Goal: Task Accomplishment & Management: Manage account settings

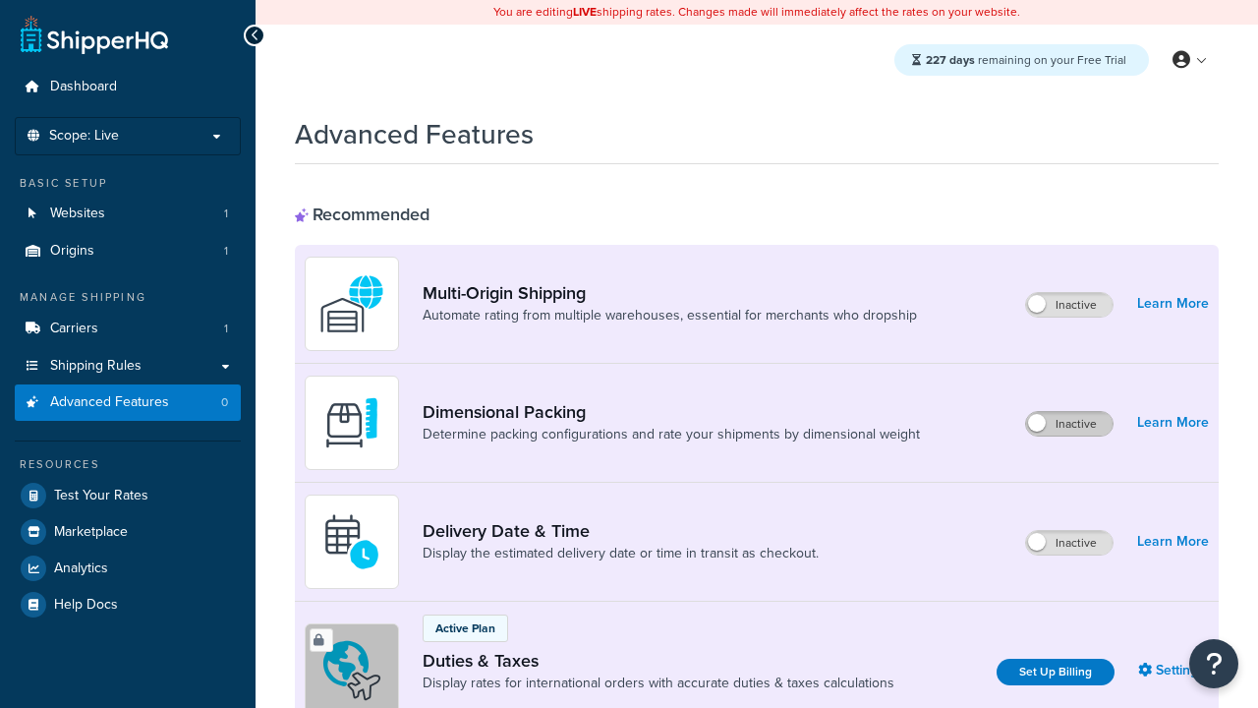
click at [1070, 424] on label "Inactive" at bounding box center [1069, 424] width 86 height 24
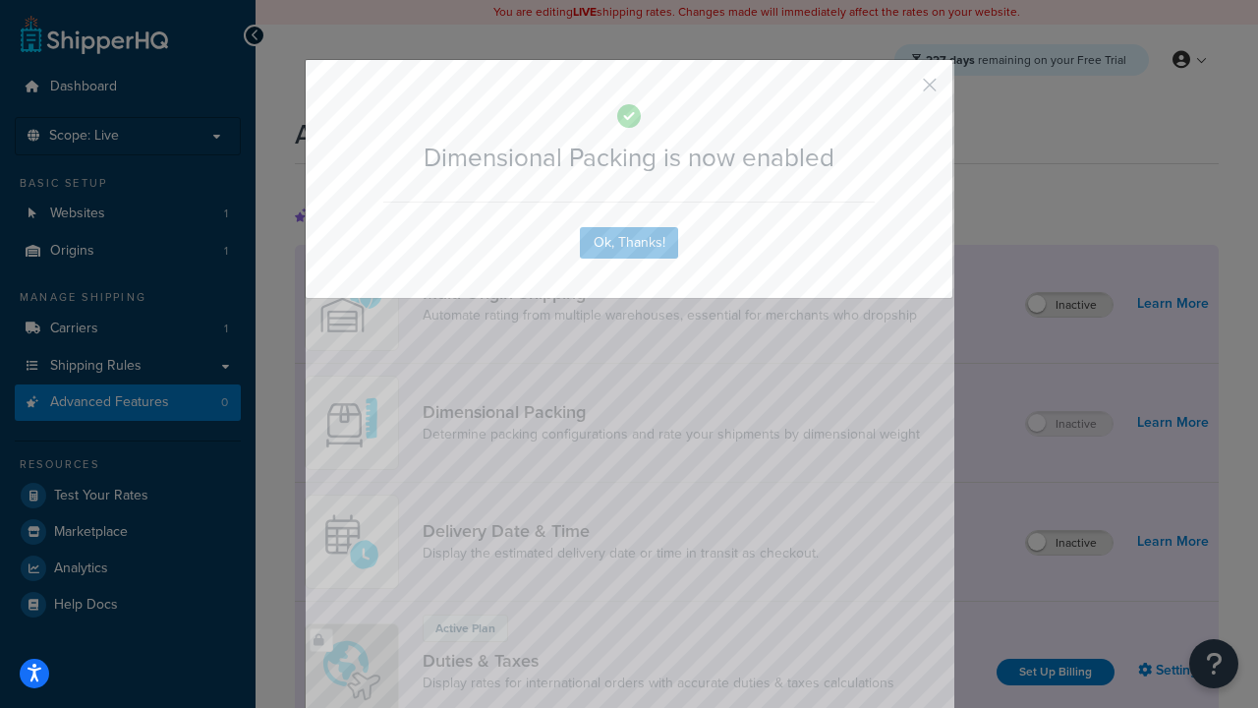
click at [900, 89] on button "button" at bounding box center [900, 91] width 5 height 5
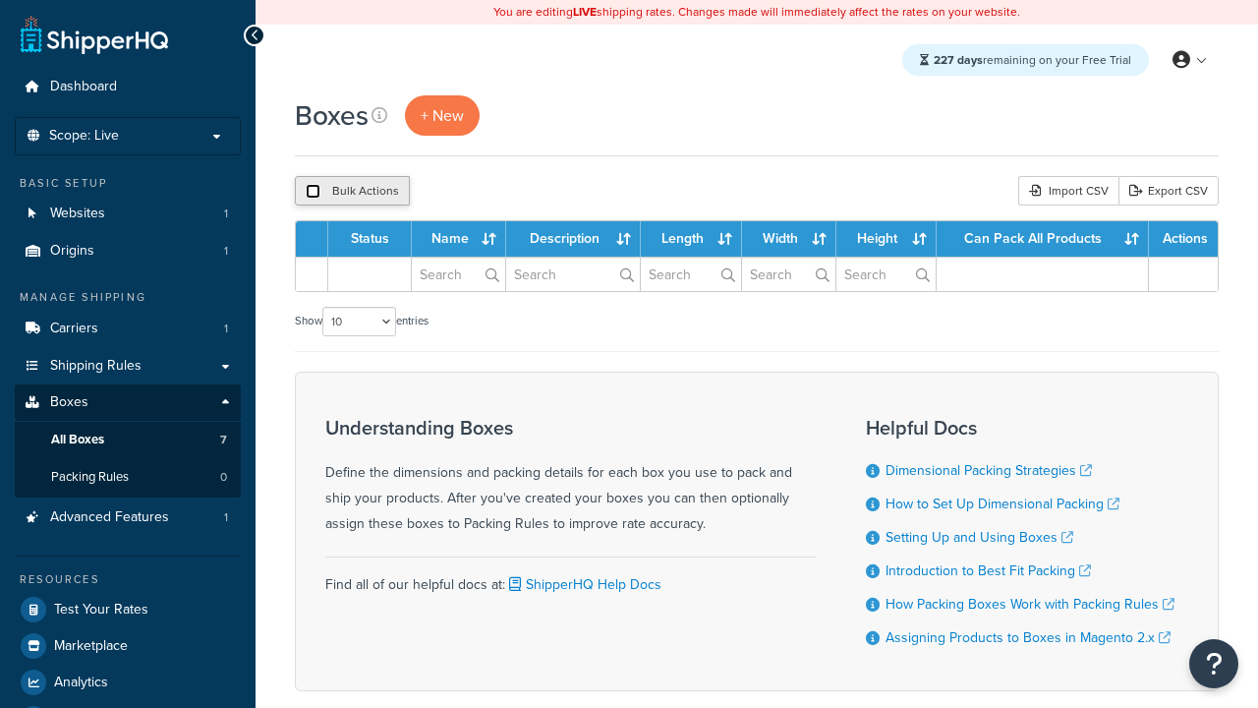
click at [313, 192] on input "checkbox" at bounding box center [313, 191] width 15 height 15
checkbox input "true"
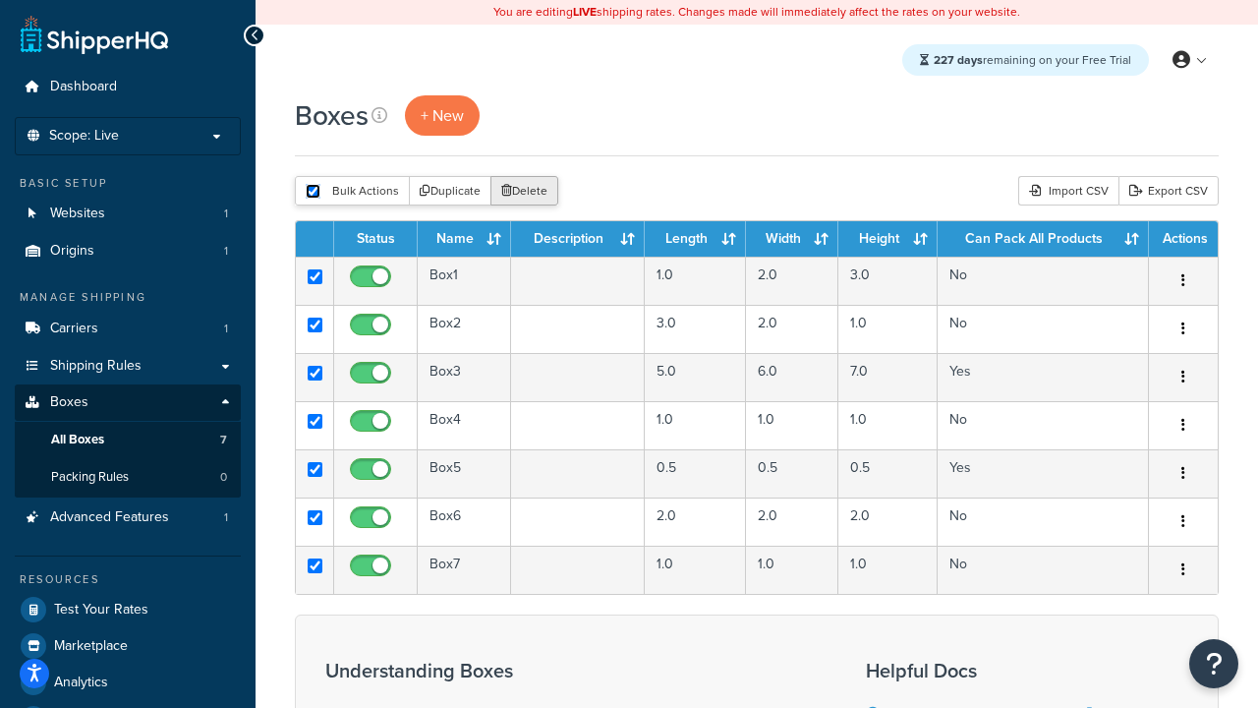
click at [523, 192] on button "Delete" at bounding box center [524, 190] width 68 height 29
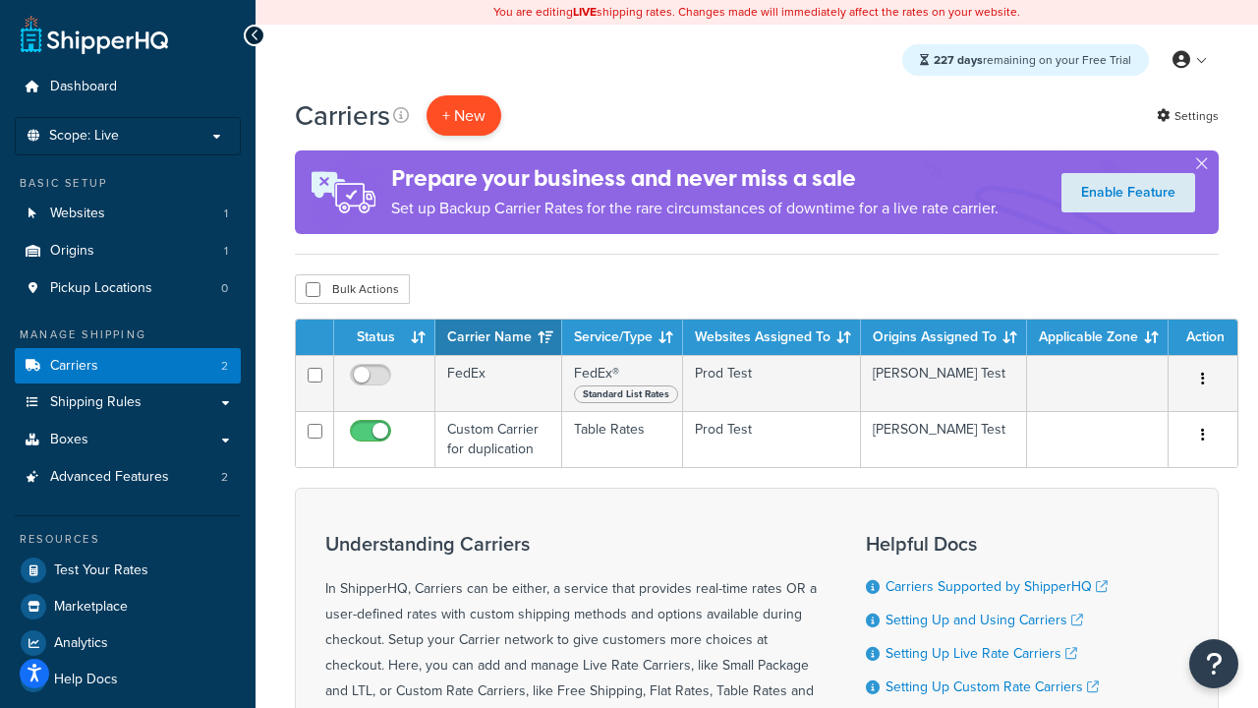
click at [464, 115] on button "+ New" at bounding box center [464, 115] width 75 height 40
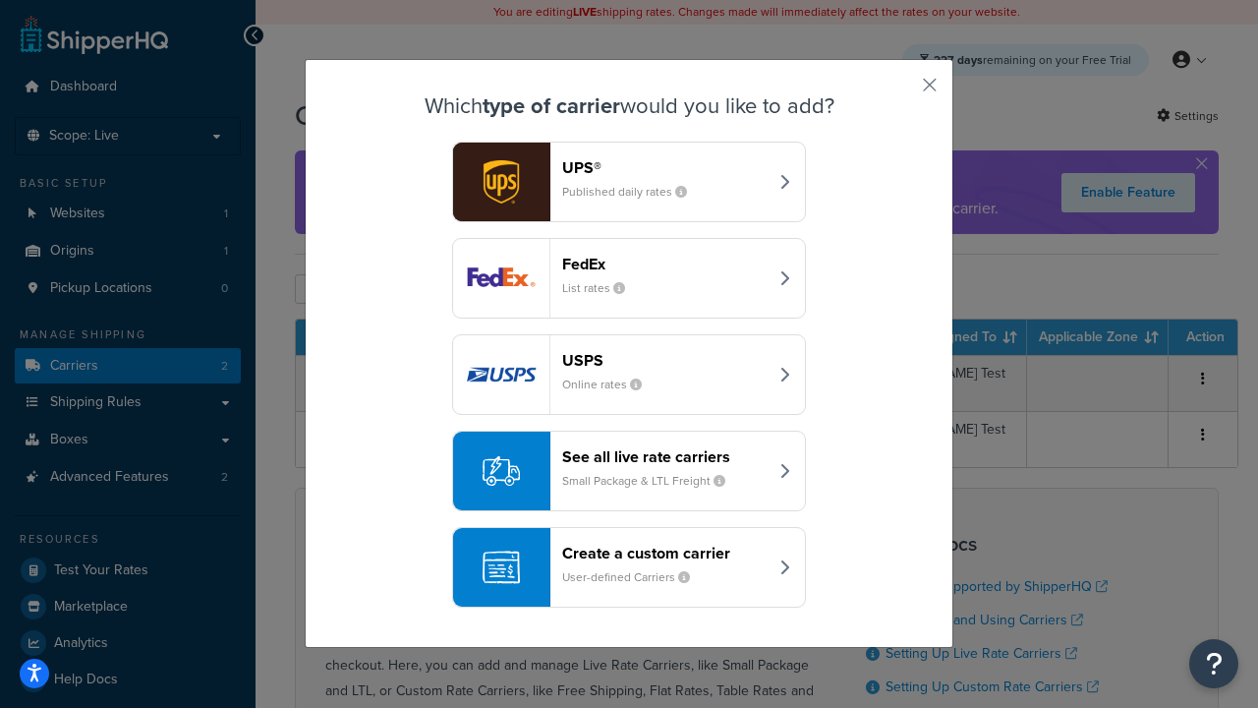
click at [629, 278] on div "FedEx List rates" at bounding box center [664, 278] width 205 height 47
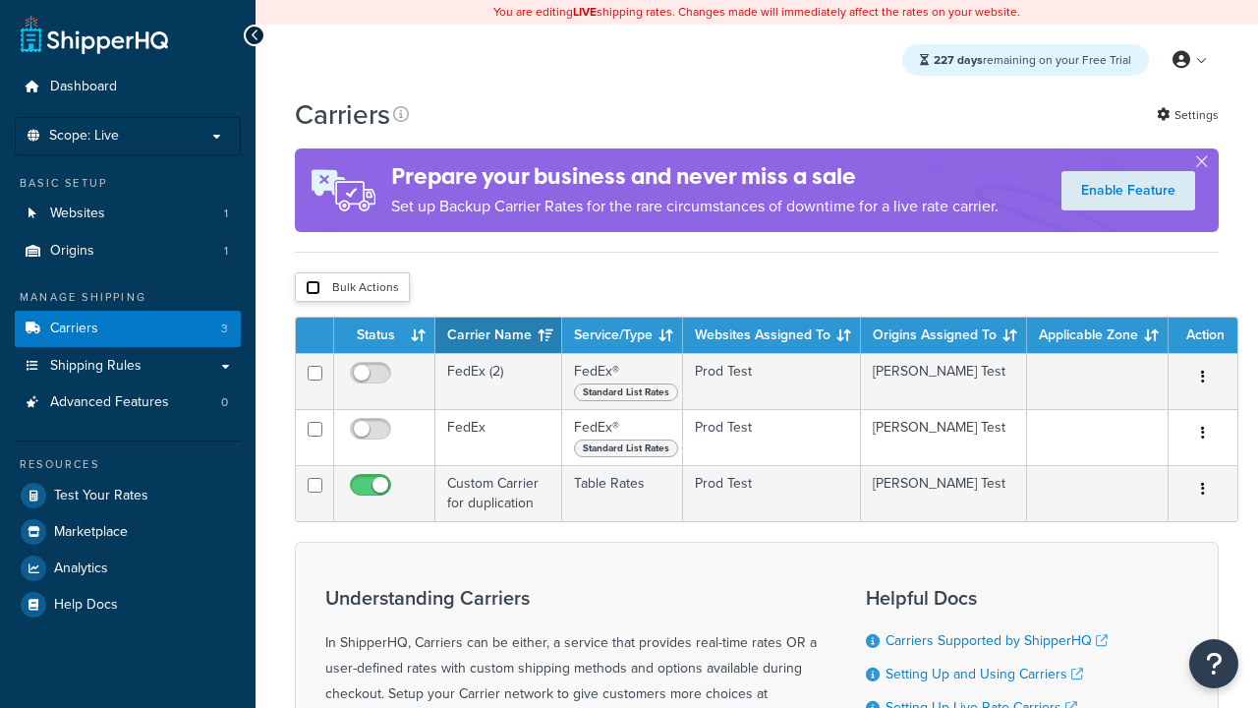
click at [313, 288] on input "checkbox" at bounding box center [313, 287] width 15 height 15
checkbox input "true"
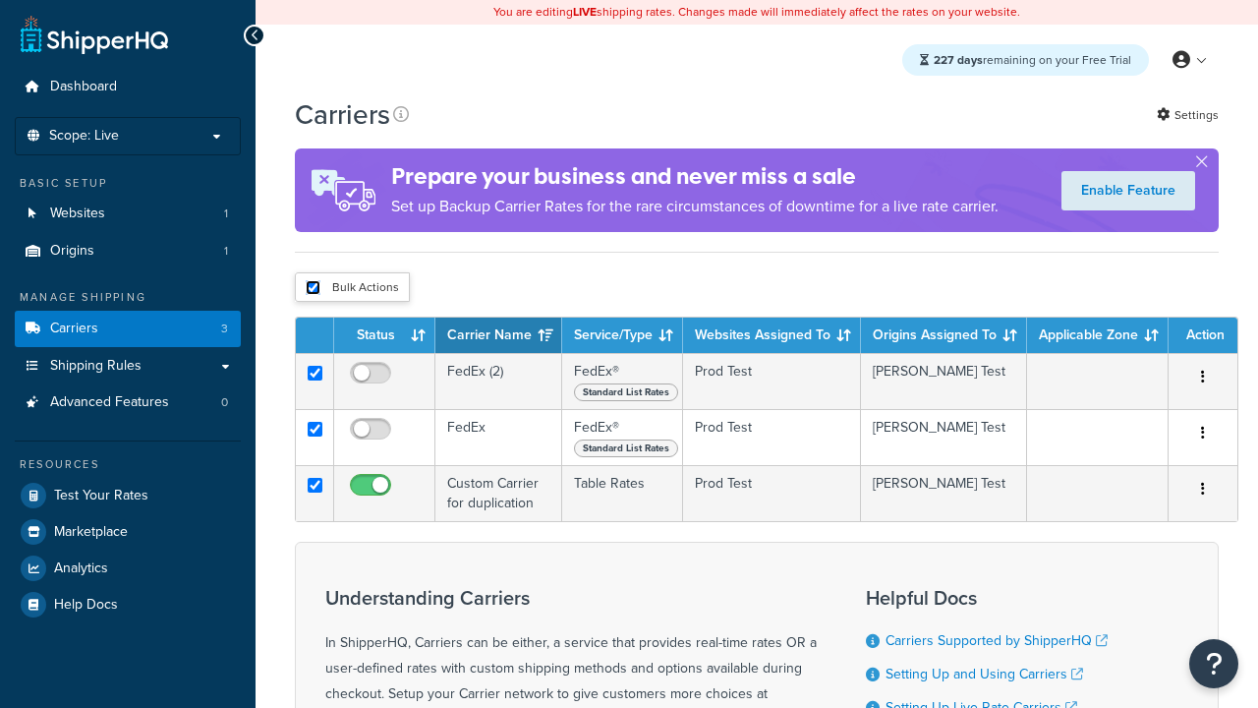
click at [0, 0] on button "Delete" at bounding box center [0, 0] width 0 height 0
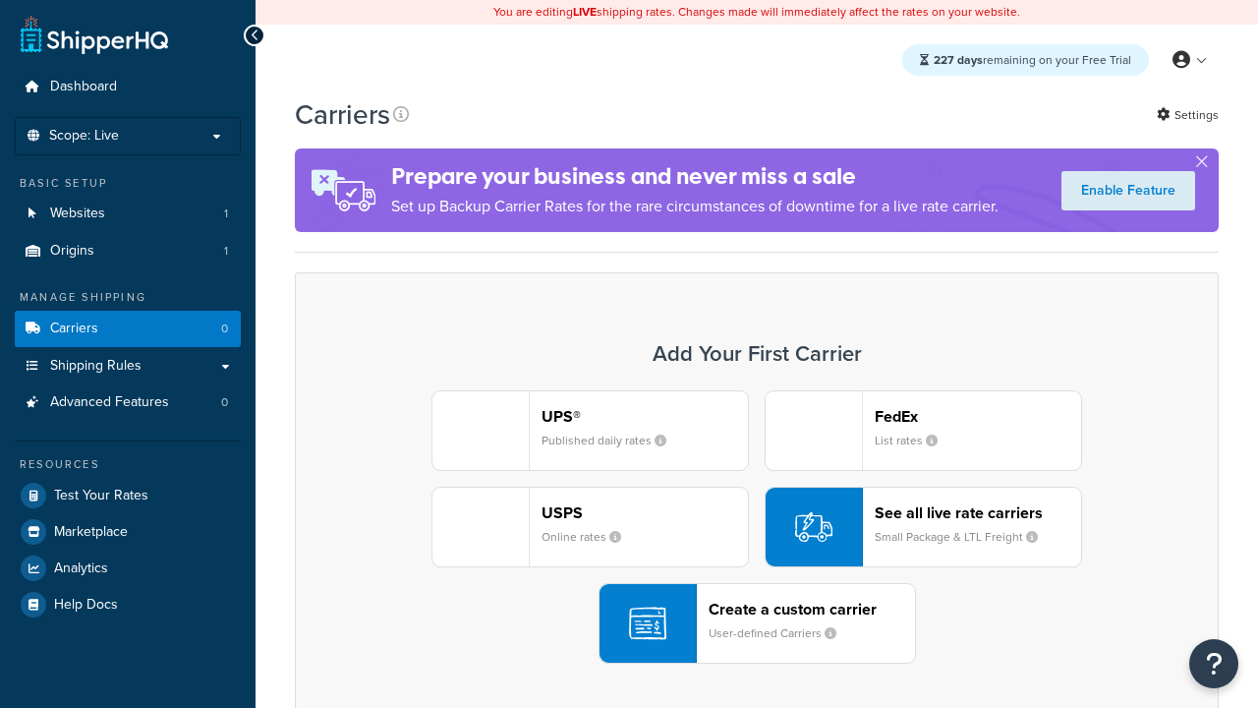
scroll to position [390, 0]
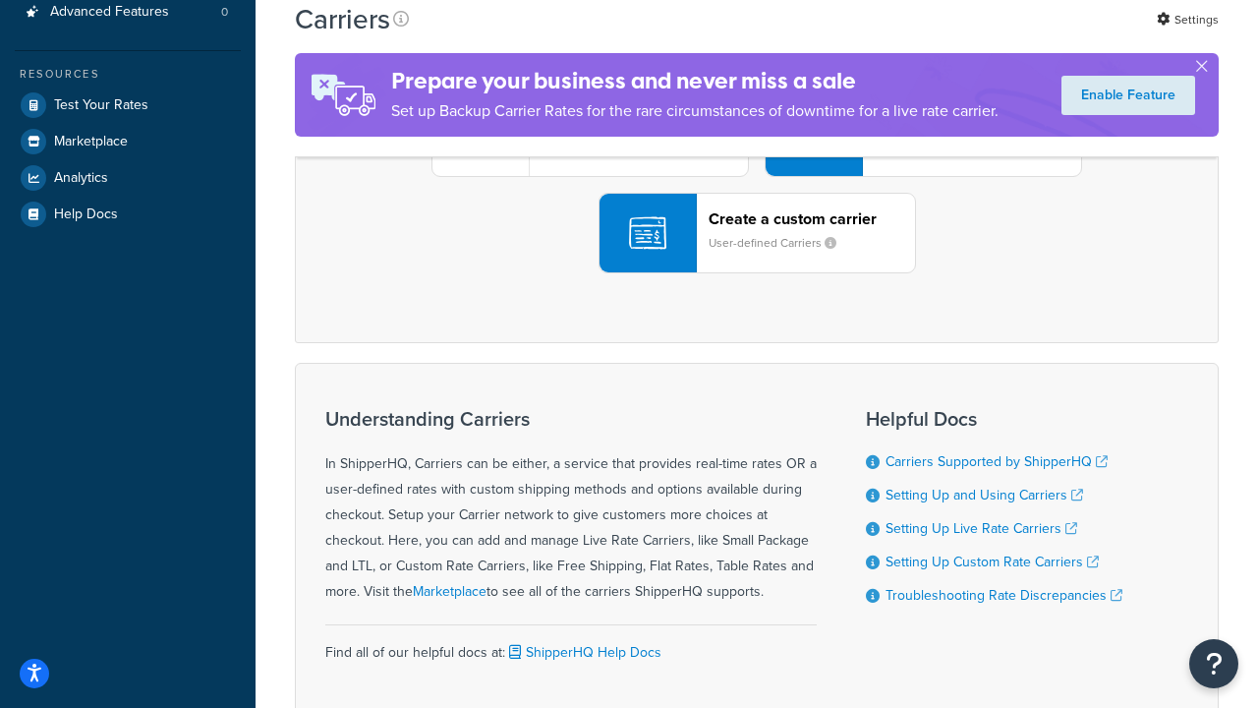
click at [757, 273] on div "UPS® Published daily rates FedEx List rates USPS Online rates See all live rate…" at bounding box center [756, 136] width 883 height 273
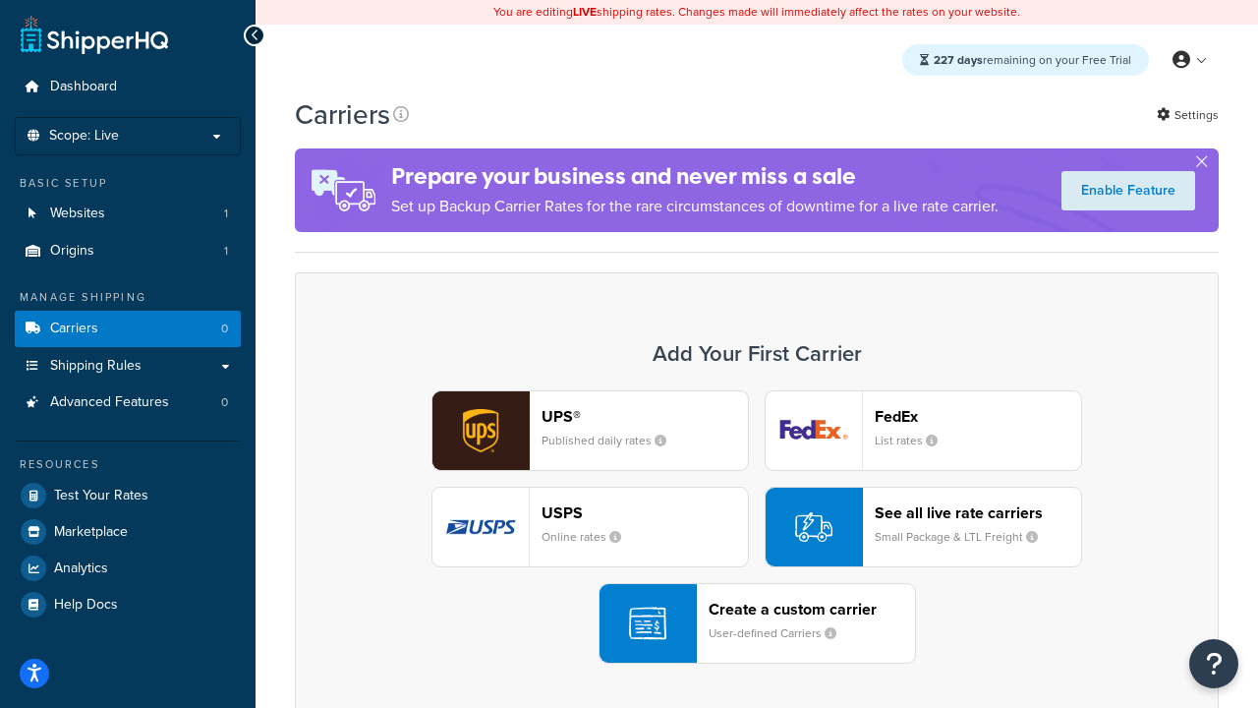
click at [757, 623] on div "Create a custom carrier User-defined Carriers" at bounding box center [812, 622] width 206 height 47
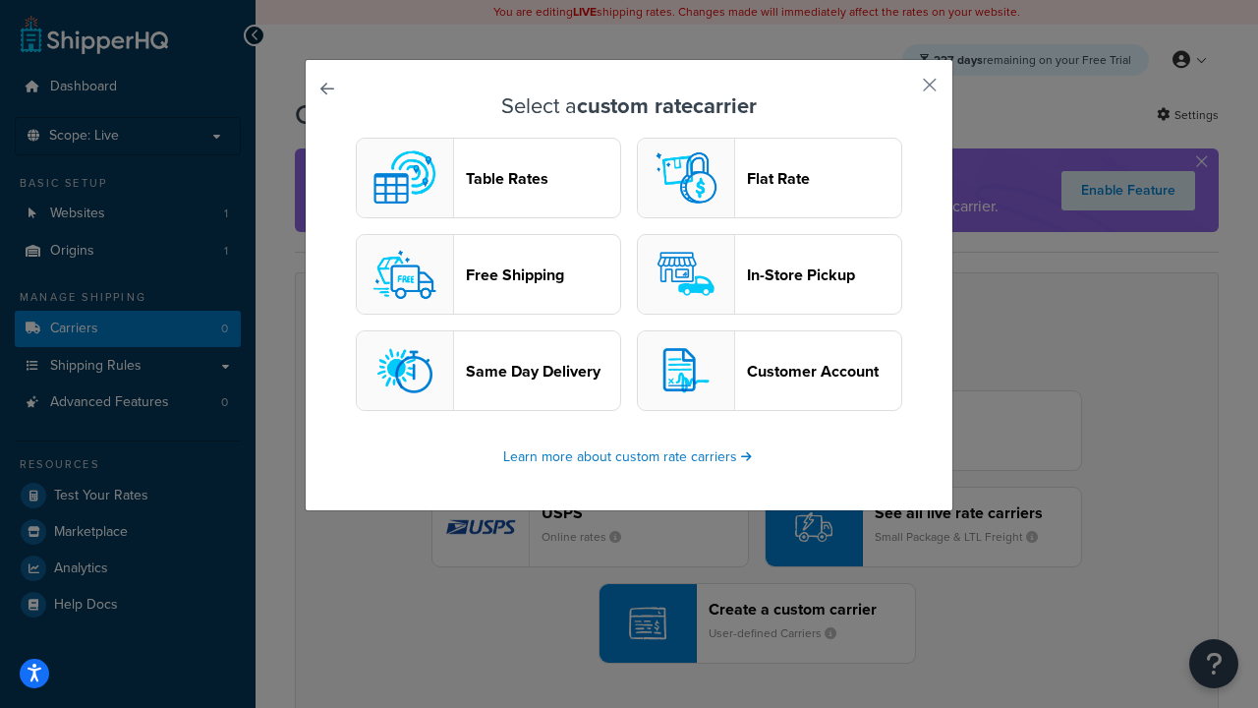
click at [488, 178] on header "Table Rates" at bounding box center [543, 178] width 154 height 19
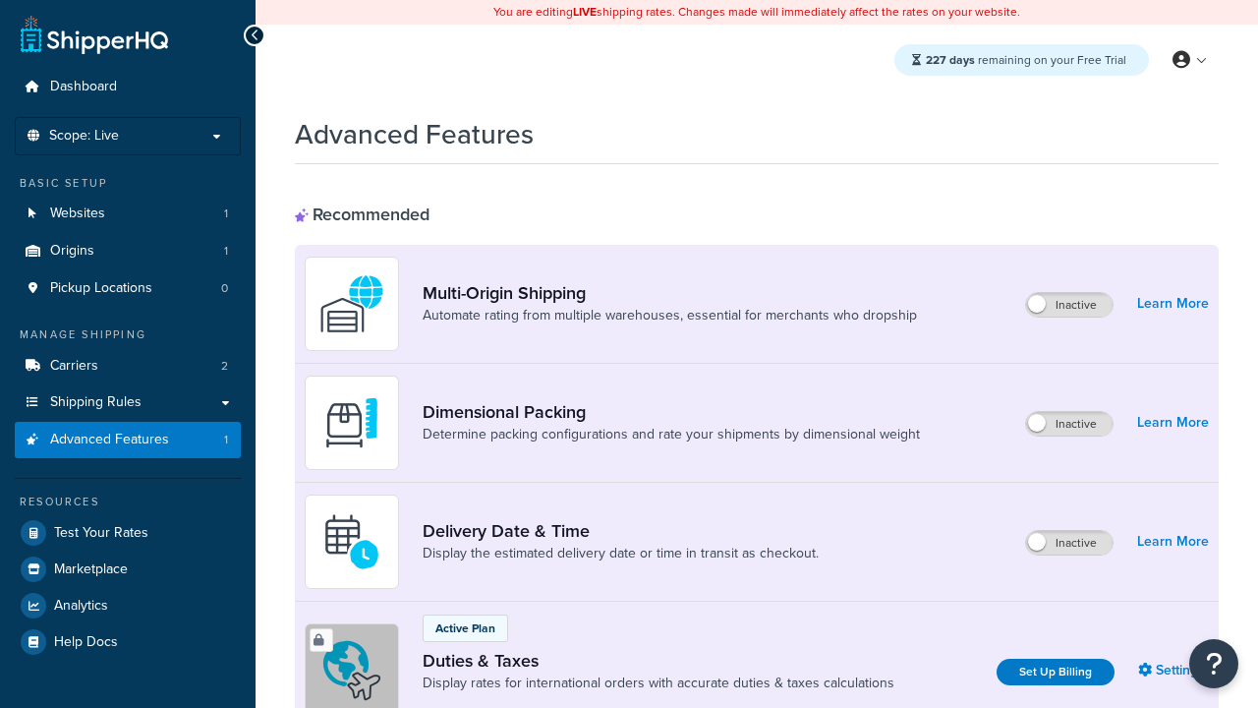
click at [1070, 424] on label "Inactive" at bounding box center [1069, 424] width 86 height 24
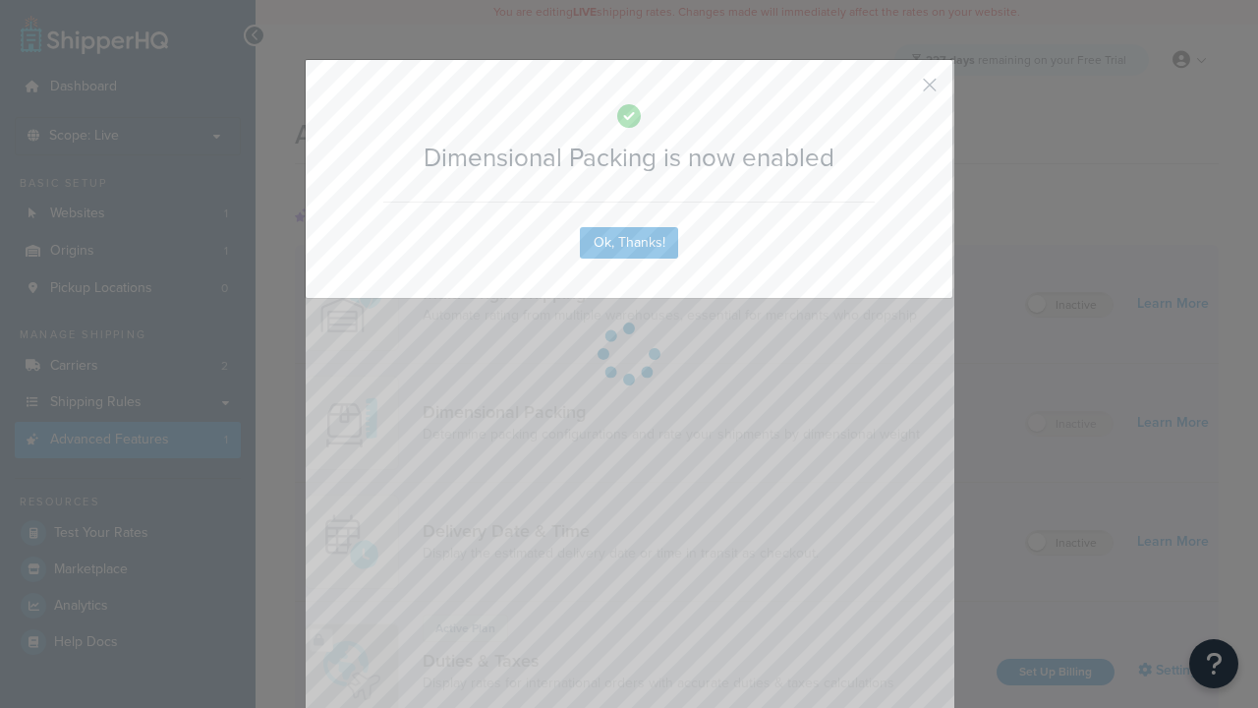
click at [900, 91] on button "button" at bounding box center [900, 91] width 5 height 5
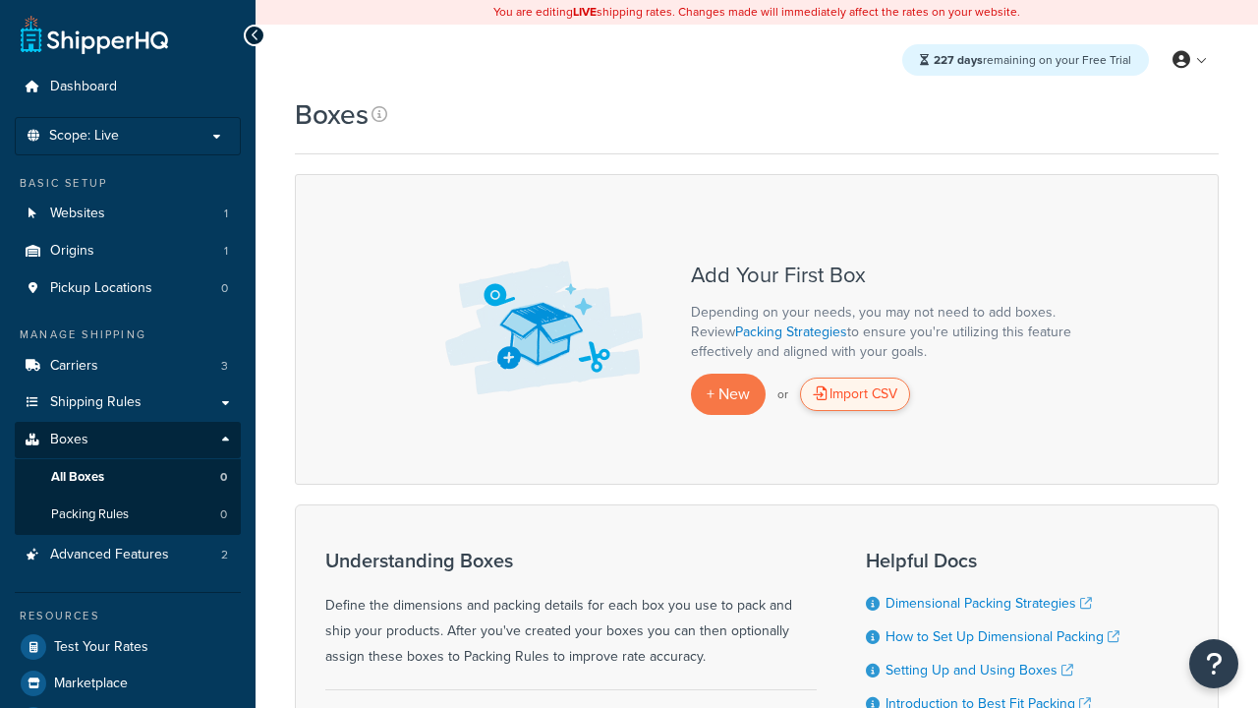
click at [855, 394] on div "Import CSV" at bounding box center [855, 393] width 110 height 33
